Goal: Task Accomplishment & Management: Use online tool/utility

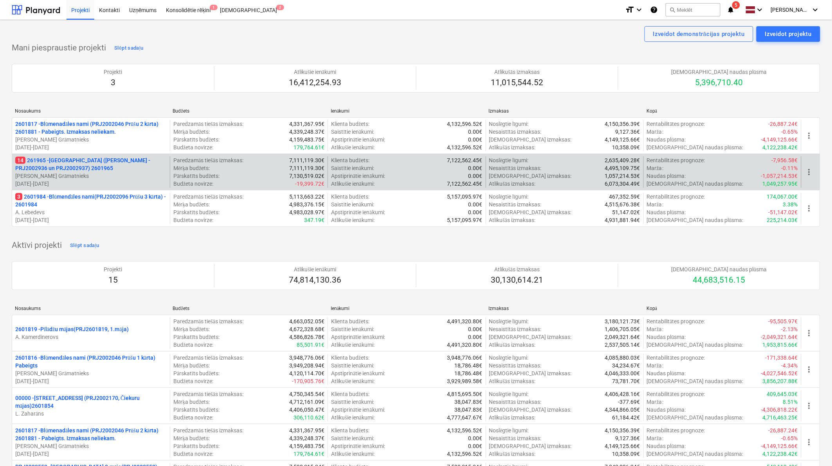
click at [59, 167] on p "14 261965 - [GEOGRAPHIC_DATA] ([PERSON_NAME] - PRJ2002936 un PRJ2002937) 2601965" at bounding box center [90, 165] width 151 height 16
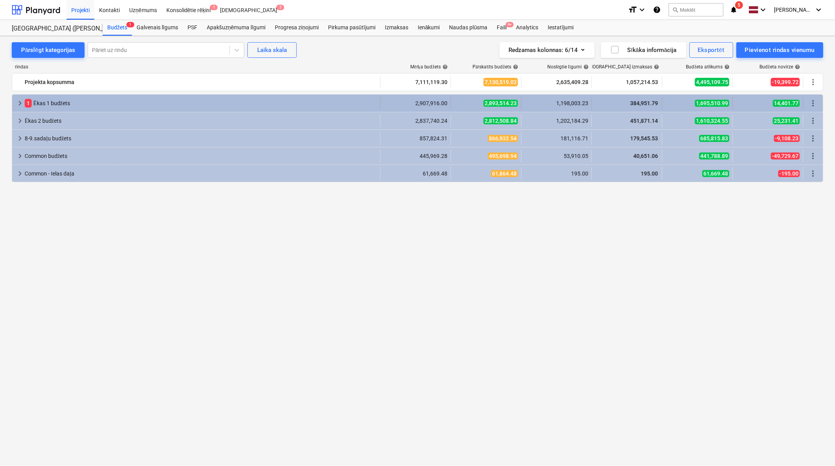
click at [22, 101] on span "keyboard_arrow_right" at bounding box center [19, 103] width 9 height 9
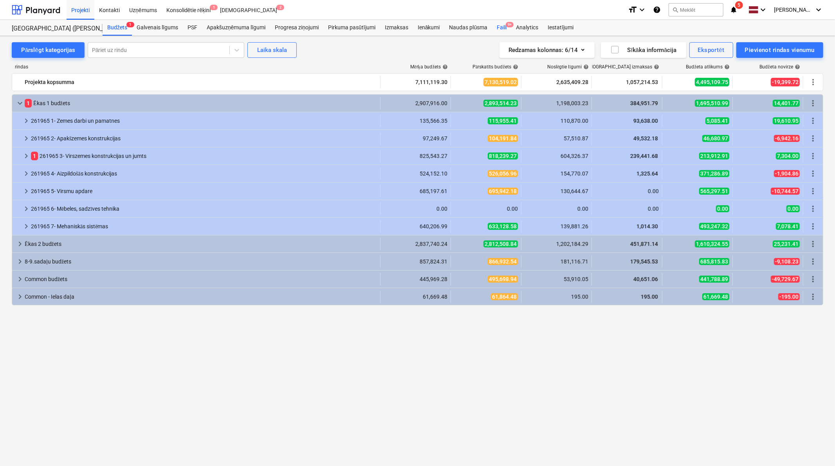
click at [500, 26] on div "Faili 9+" at bounding box center [501, 28] width 19 height 16
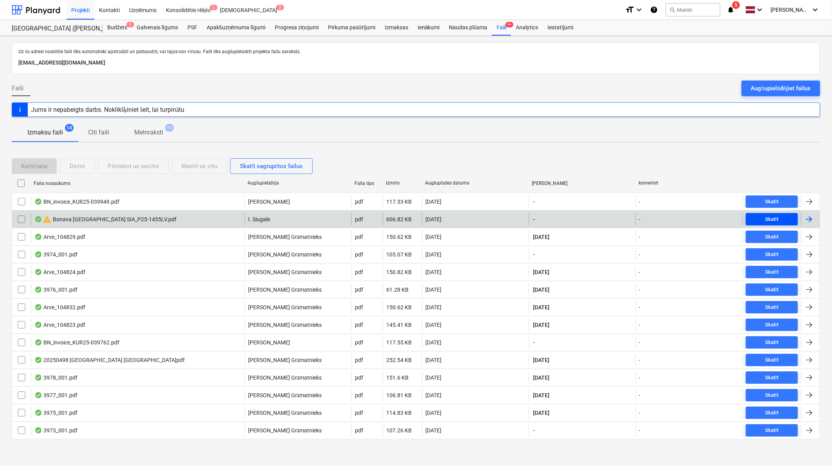
click at [774, 215] on div "Skatīt" at bounding box center [771, 219] width 13 height 9
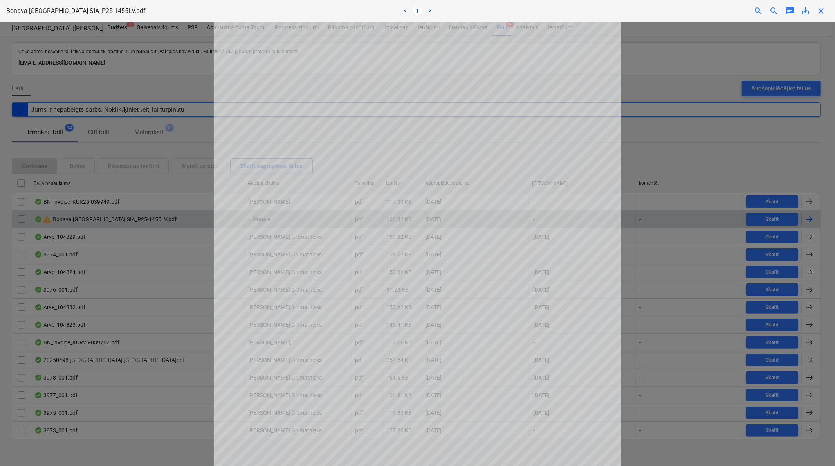
click at [823, 7] on span "close" at bounding box center [820, 10] width 9 height 9
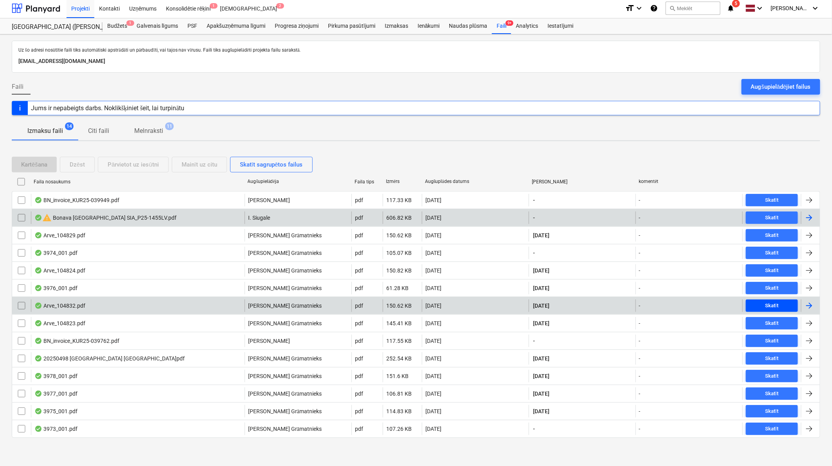
scroll to position [2, 0]
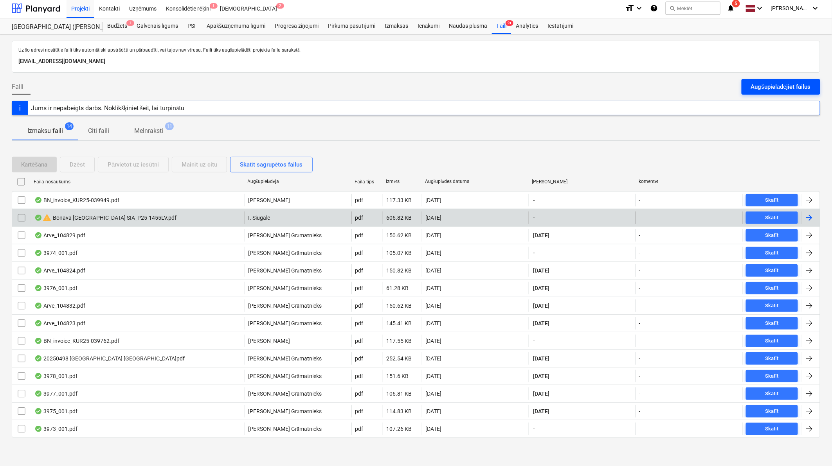
click at [773, 83] on div "Augšupielādējiet failus" at bounding box center [781, 87] width 60 height 10
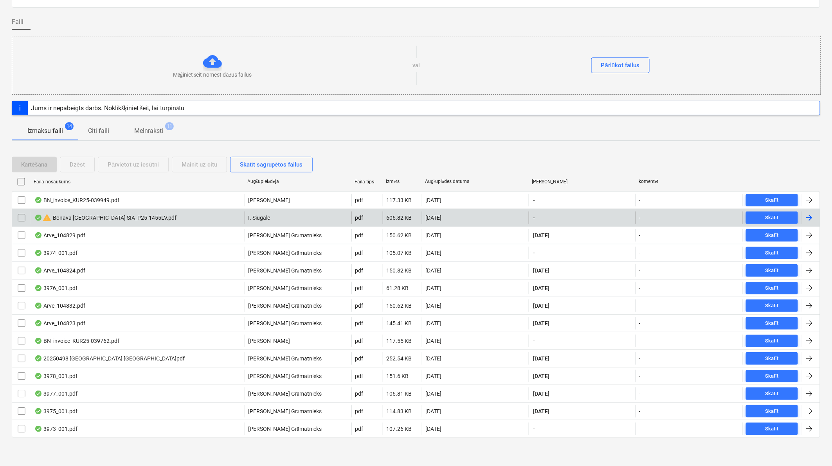
scroll to position [0, 0]
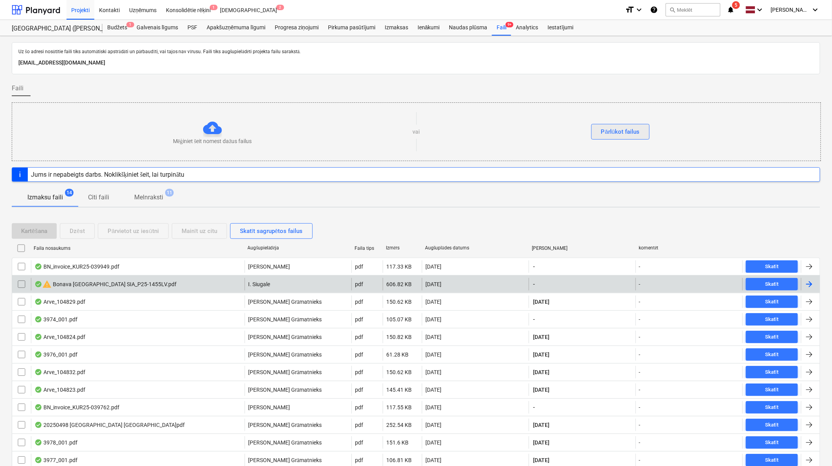
click at [615, 131] on div "Pārlūkot failus" at bounding box center [620, 132] width 39 height 10
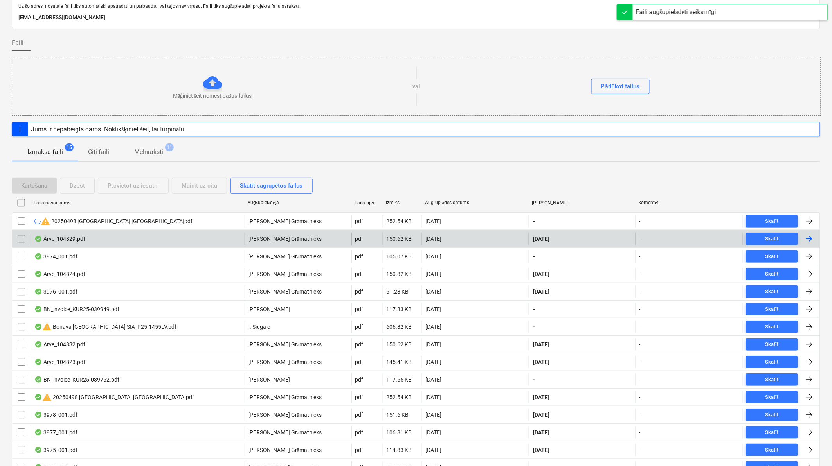
scroll to position [85, 0]
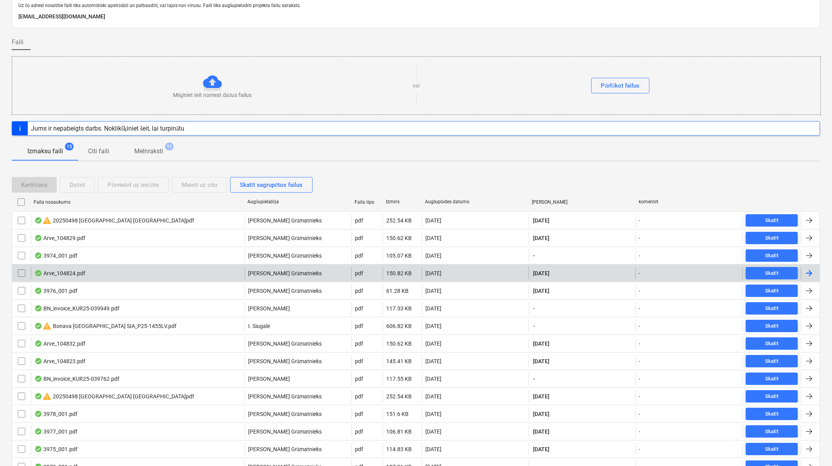
scroll to position [58, 0]
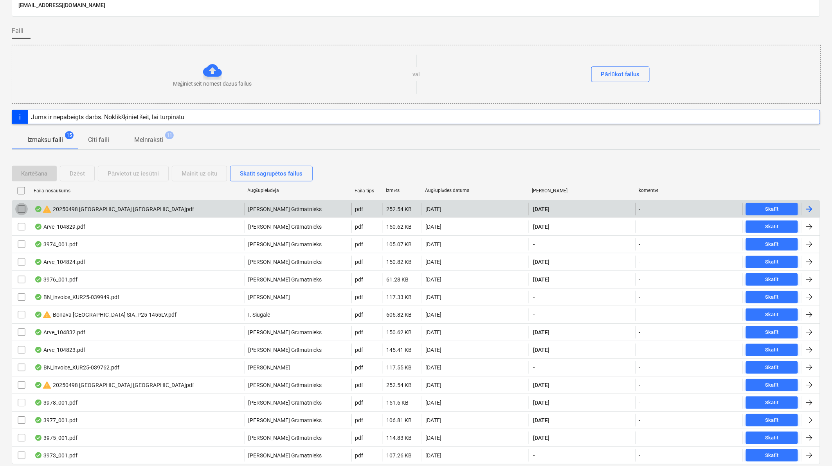
click at [22, 210] on input "checkbox" at bounding box center [21, 209] width 13 height 13
click at [84, 175] on div "Dzēst" at bounding box center [77, 174] width 15 height 10
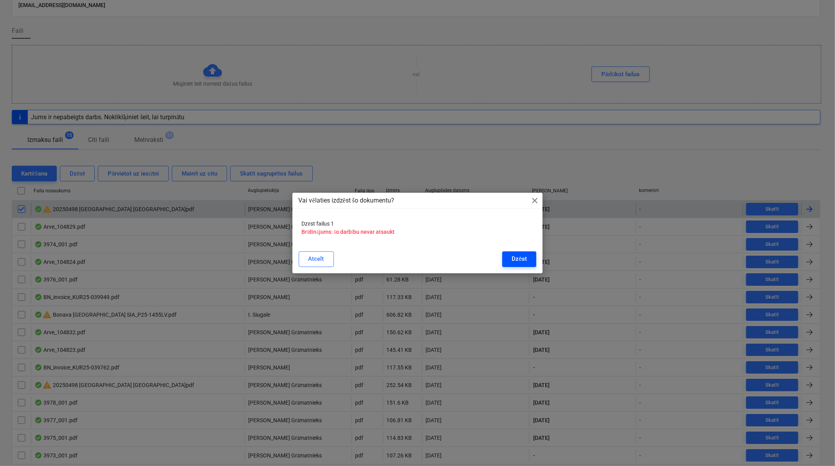
click at [529, 264] on button "Dzēst" at bounding box center [519, 260] width 34 height 16
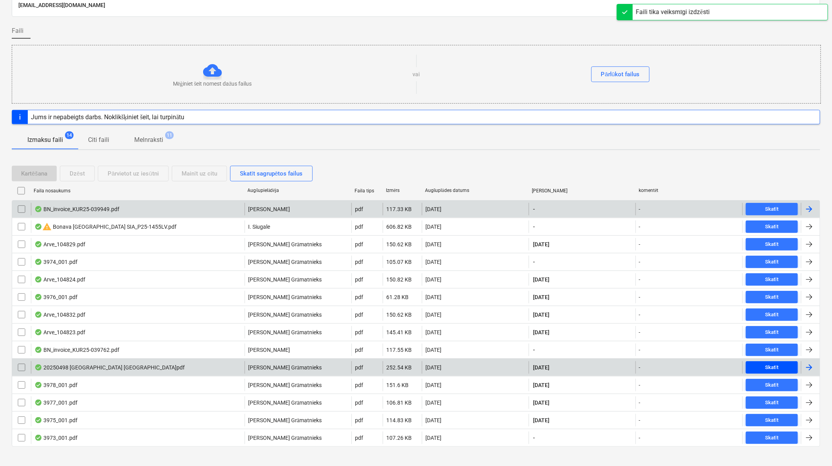
click at [761, 364] on span "Skatīt" at bounding box center [772, 367] width 46 height 9
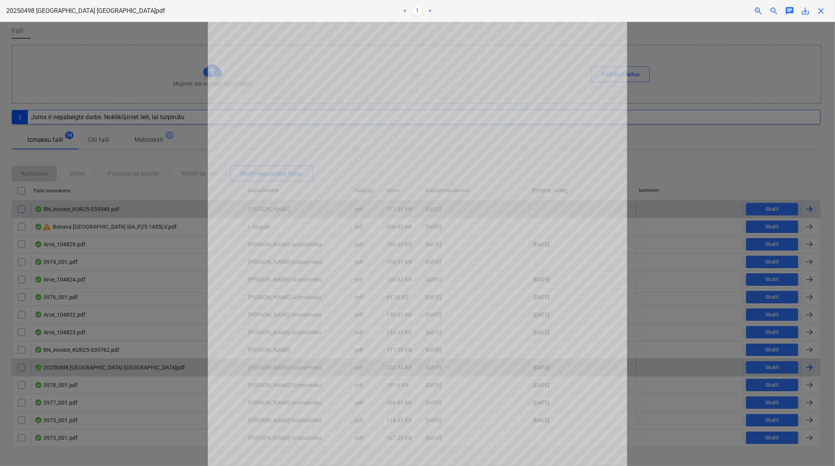
click at [822, 12] on span "close" at bounding box center [820, 10] width 9 height 9
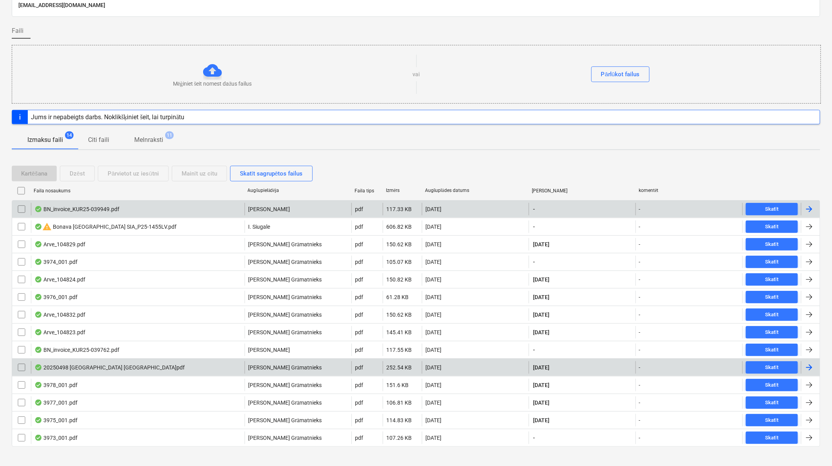
click at [805, 365] on div at bounding box center [808, 367] width 9 height 9
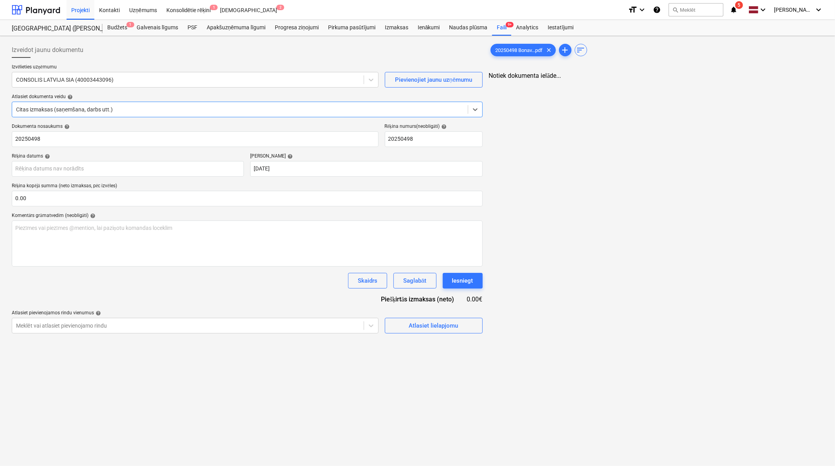
type input "20250498"
type input "[DATE]"
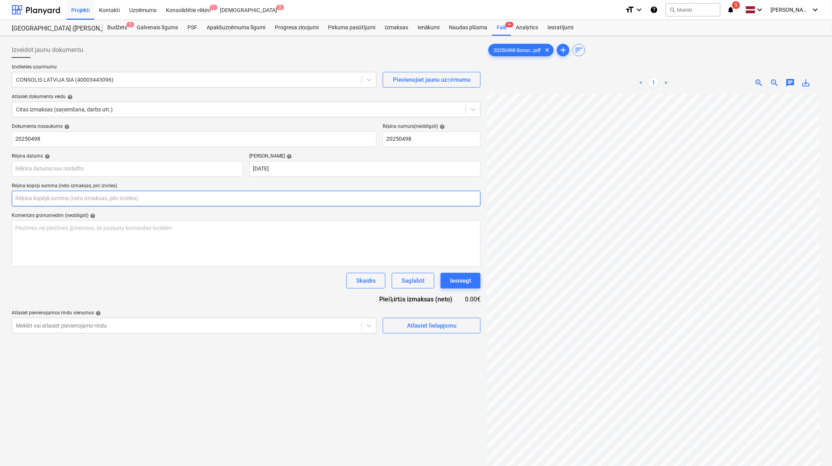
click at [139, 200] on input "text" at bounding box center [246, 199] width 469 height 16
click at [34, 196] on input "46427,76" at bounding box center [246, 199] width 469 height 16
click at [33, 200] on input "46427,76" at bounding box center [246, 199] width 469 height 16
click at [32, 200] on input "46427,76" at bounding box center [246, 199] width 469 height 16
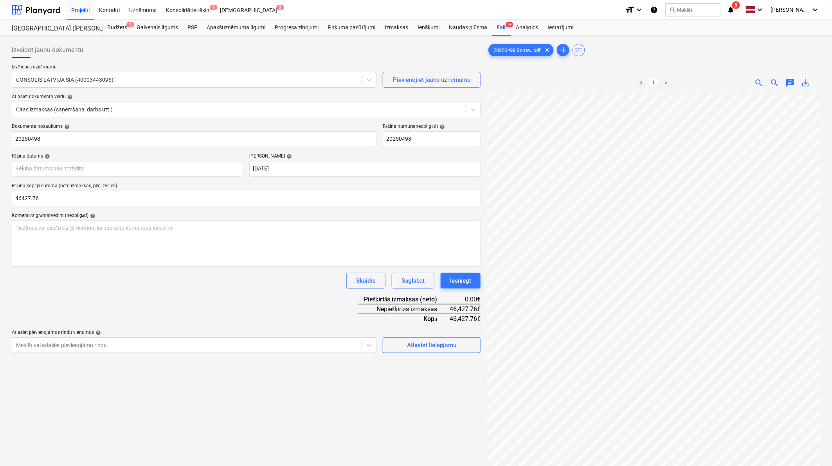
type input "46,427.76"
click at [153, 311] on div "Dokumenta nosaukums help 20250498 Rēķina numurs (neobligāti) help 20250498 Rēķi…" at bounding box center [246, 239] width 469 height 230
click at [368, 109] on div at bounding box center [239, 110] width 446 height 8
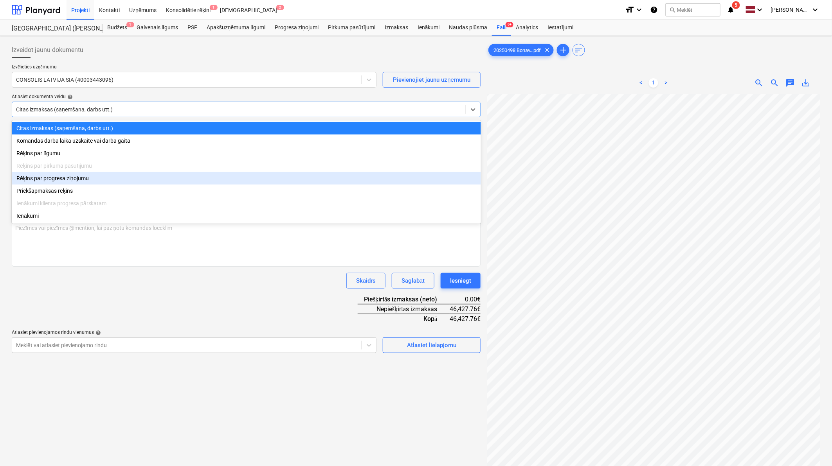
click at [63, 182] on div "Rēķins par progresa ziņojumu" at bounding box center [246, 178] width 469 height 13
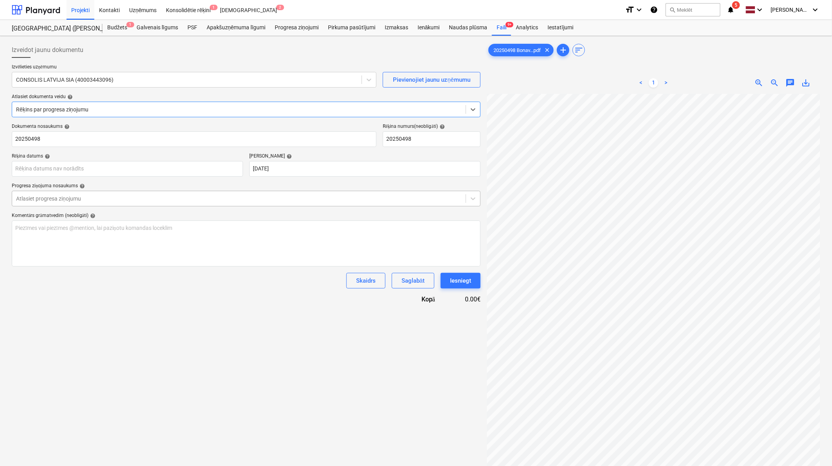
click at [95, 202] on div at bounding box center [239, 199] width 446 height 8
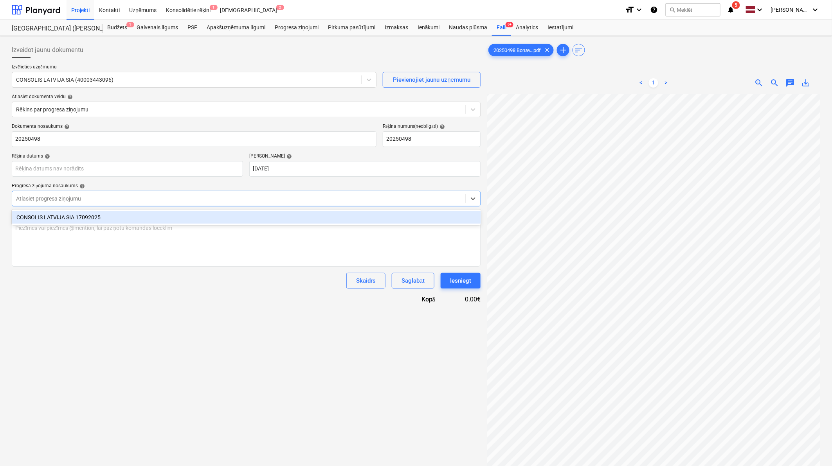
click at [111, 216] on div "CONSOLIS LATVIJA SIA 17092025" at bounding box center [246, 217] width 469 height 13
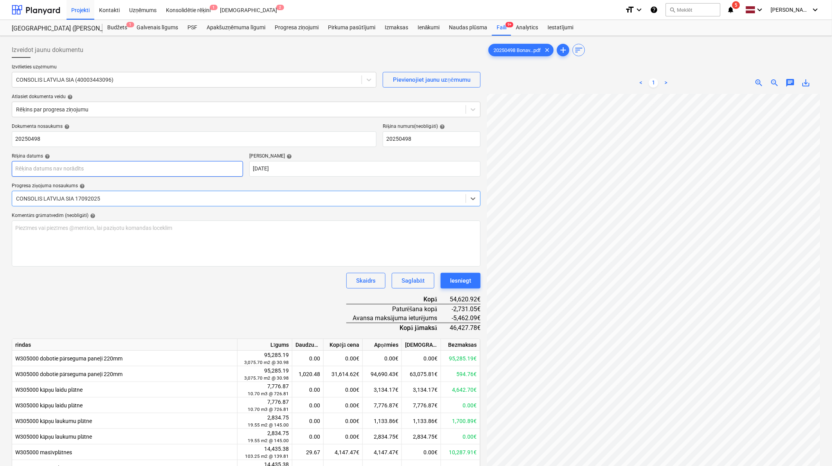
click at [193, 174] on body "Projekti Kontakti Uzņēmums Konsolidētie rēķini 1 Iesūtne 2 format_size keyboard…" at bounding box center [416, 233] width 832 height 466
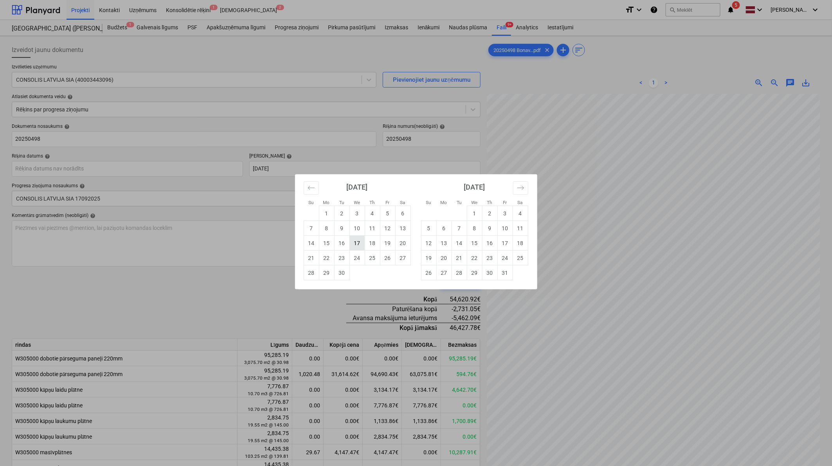
click at [359, 248] on td "17" at bounding box center [356, 243] width 15 height 15
type input "[DATE]"
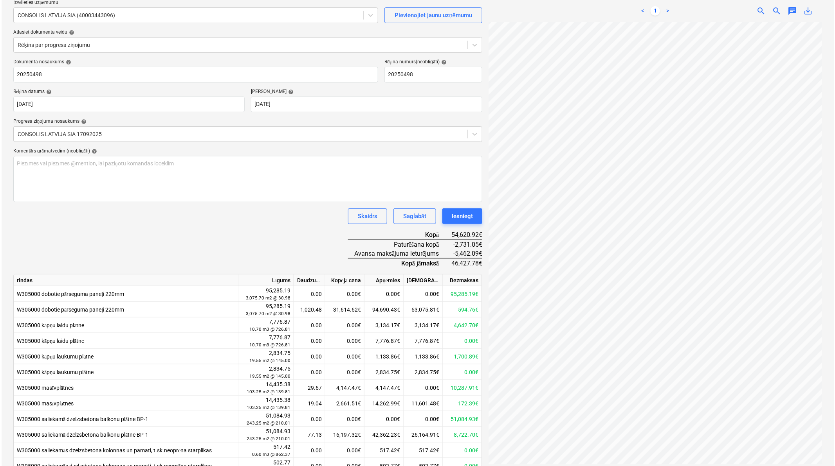
scroll to position [136, 0]
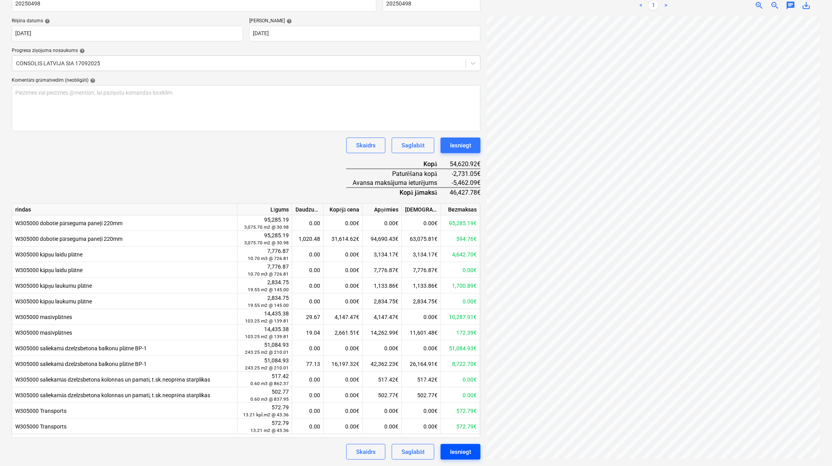
click at [469, 451] on div "Iesniegt" at bounding box center [460, 452] width 21 height 10
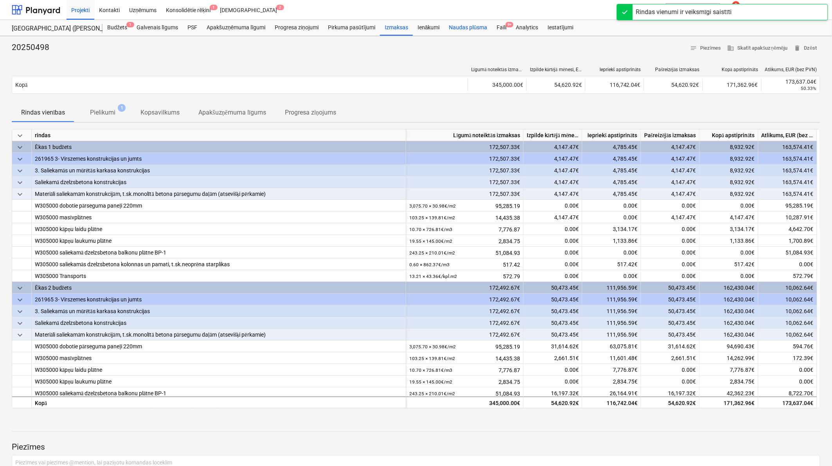
click at [461, 28] on div "Naudas plūsma" at bounding box center [468, 28] width 48 height 16
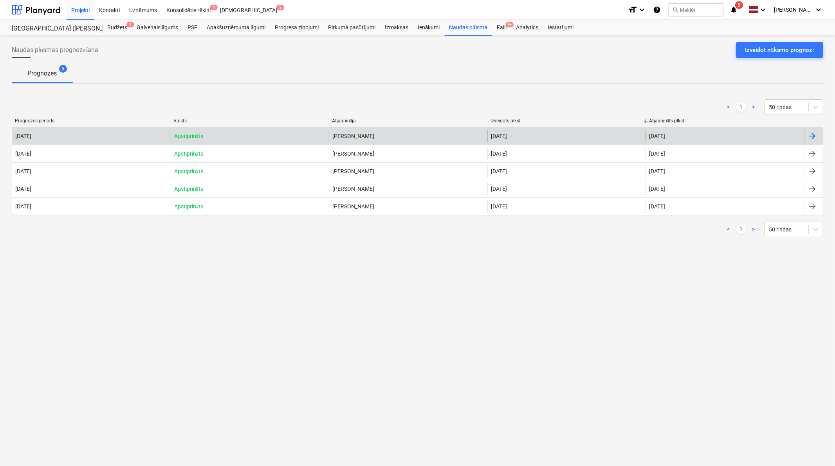
click at [809, 138] on div at bounding box center [811, 135] width 9 height 9
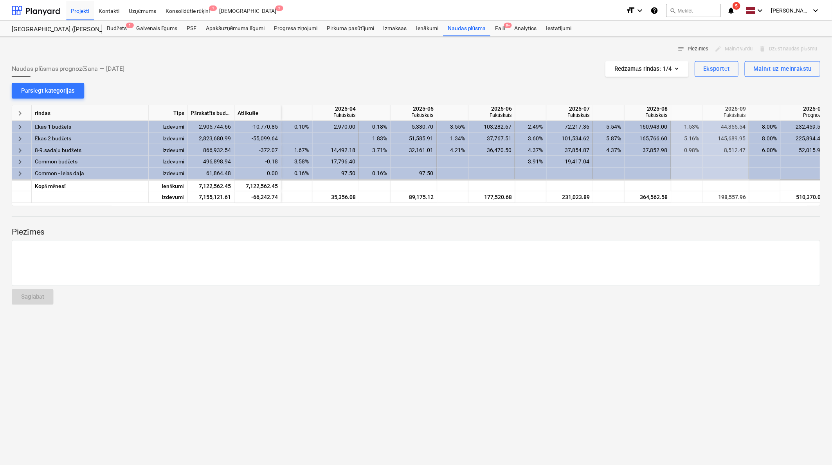
scroll to position [0, 391]
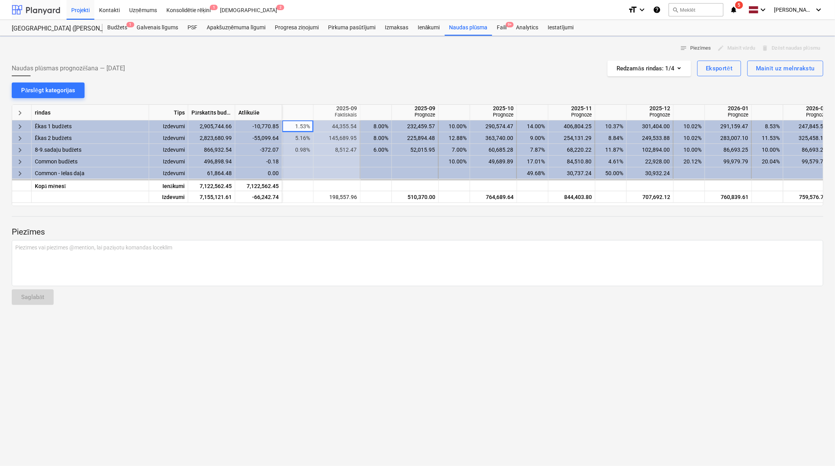
click at [37, 9] on div at bounding box center [36, 10] width 49 height 20
